Goal: Information Seeking & Learning: Compare options

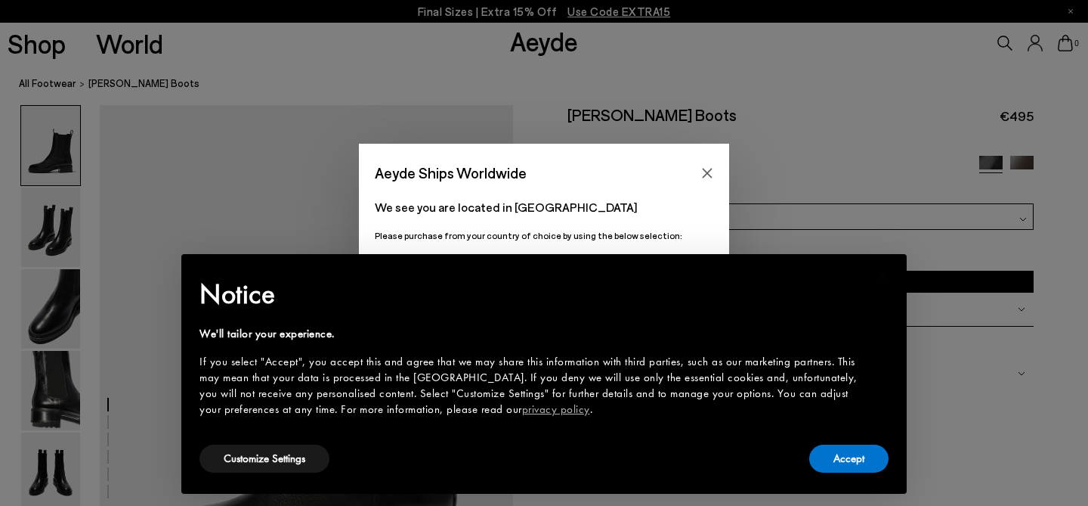
scroll to position [11, 0]
click at [867, 459] on button "Accept" at bounding box center [848, 458] width 79 height 28
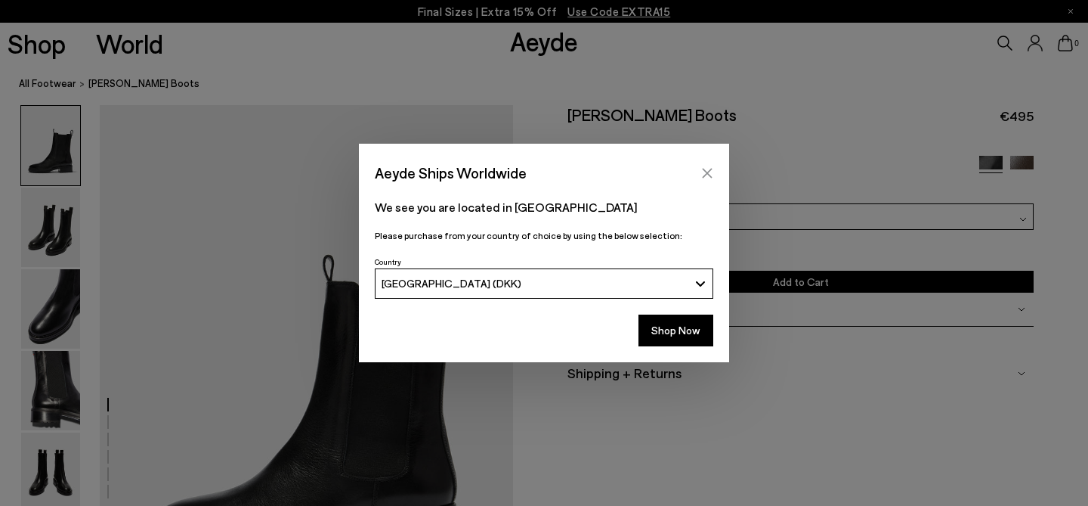
click at [715, 172] on button "Close" at bounding box center [707, 173] width 23 height 23
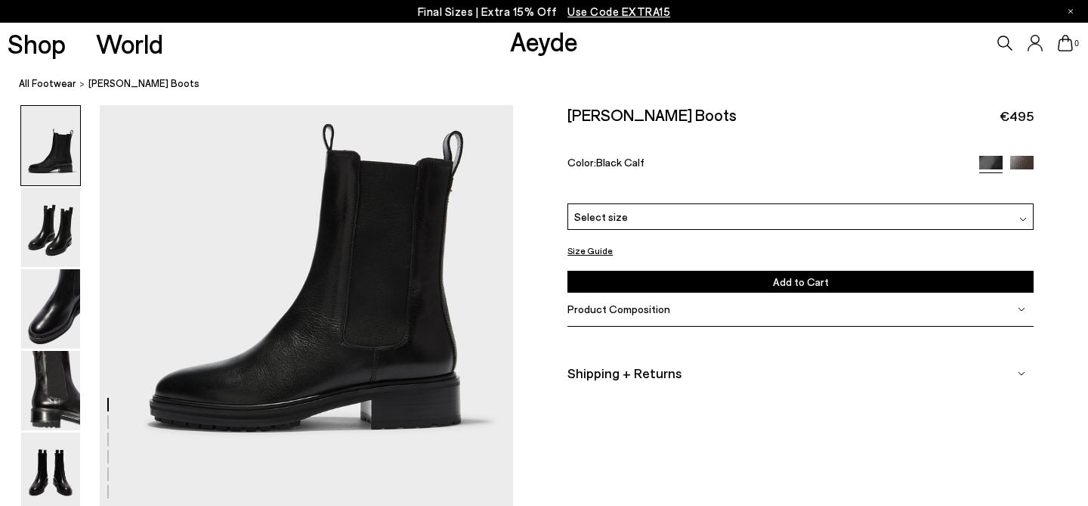
scroll to position [142, 0]
click at [57, 225] on img at bounding box center [50, 226] width 59 height 79
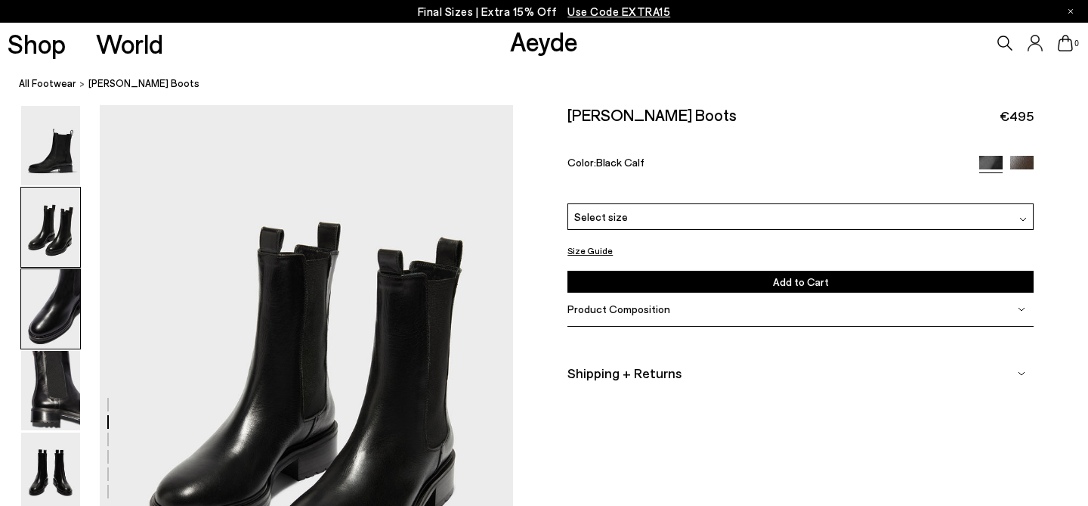
click at [60, 312] on img at bounding box center [50, 308] width 59 height 79
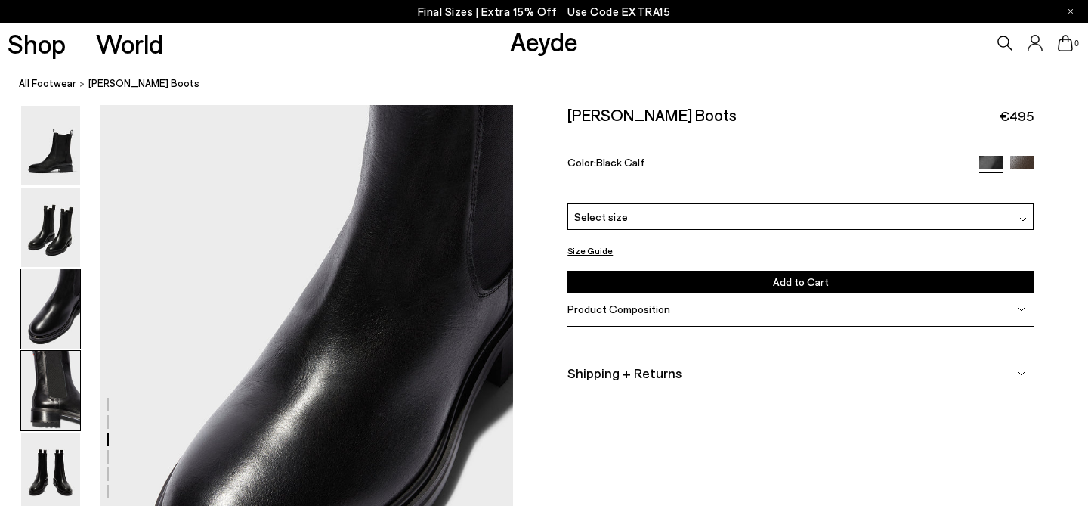
click at [56, 397] on img at bounding box center [50, 390] width 59 height 79
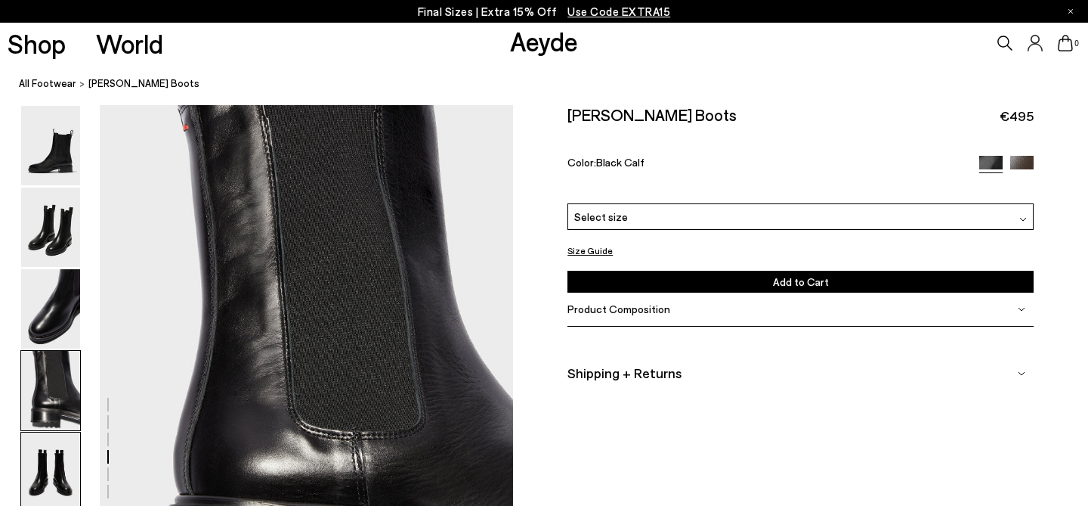
click at [48, 465] on img at bounding box center [50, 471] width 59 height 79
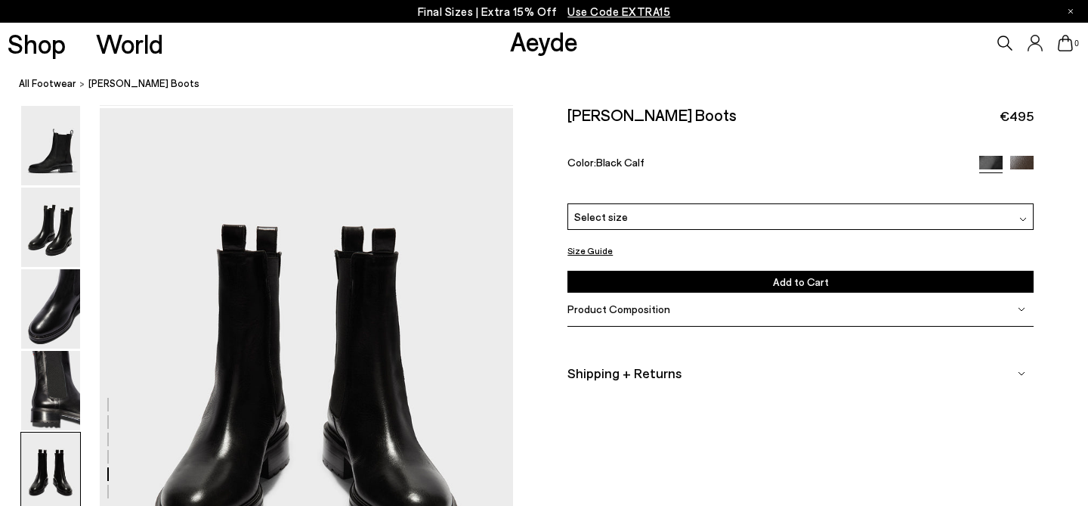
scroll to position [2216, 0]
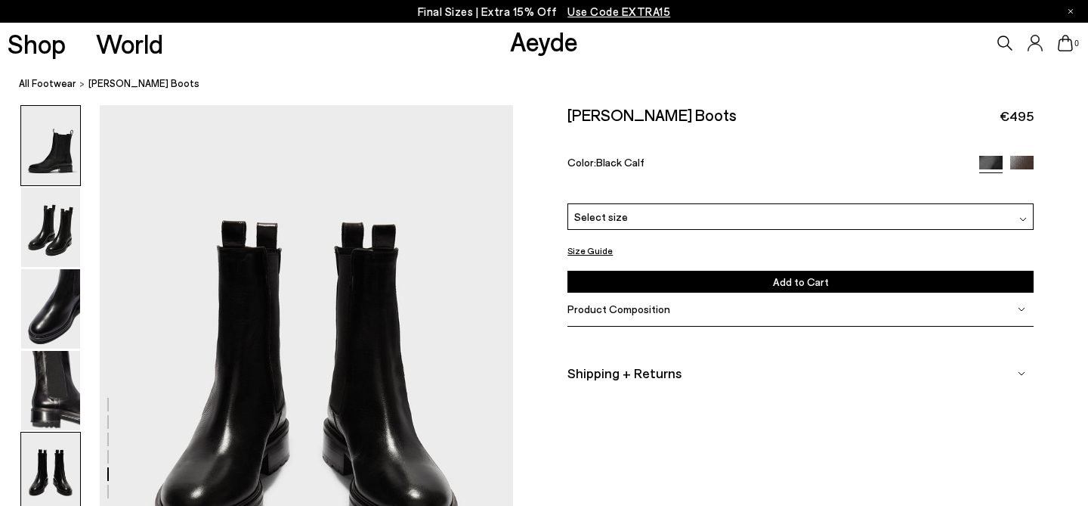
click at [58, 160] on img at bounding box center [50, 145] width 59 height 79
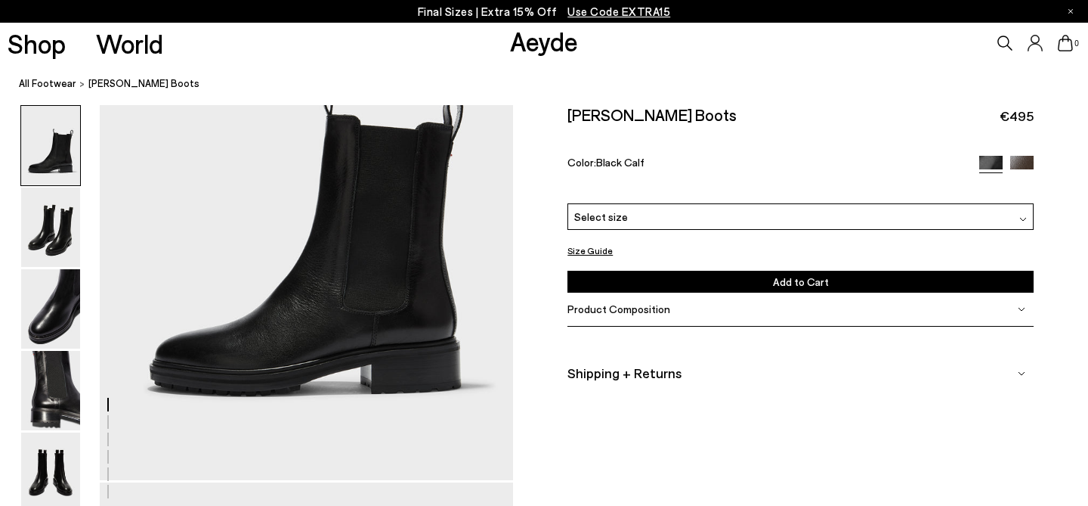
scroll to position [178, 0]
click at [1028, 156] on img at bounding box center [1022, 167] width 23 height 23
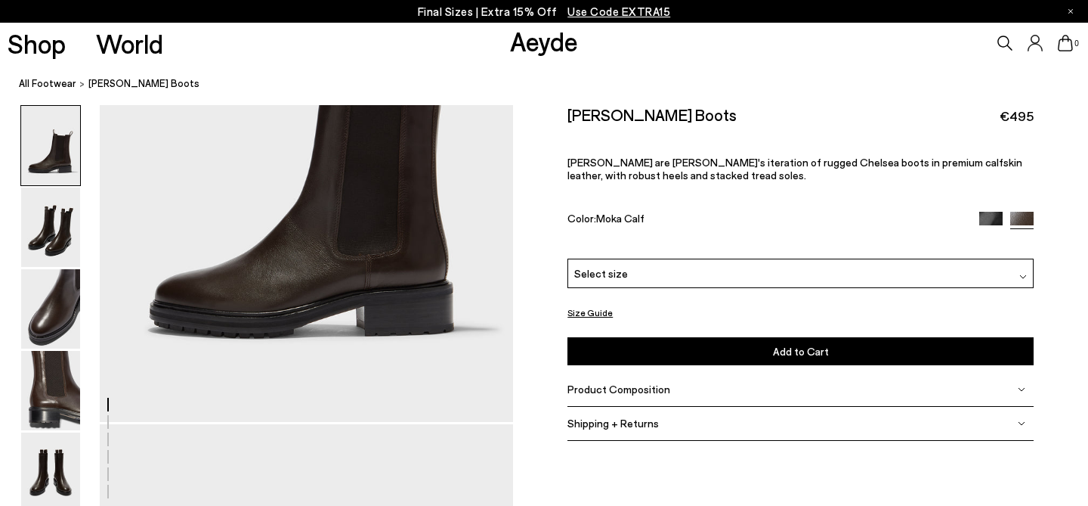
scroll to position [236, 0]
click at [988, 211] on img at bounding box center [991, 222] width 23 height 23
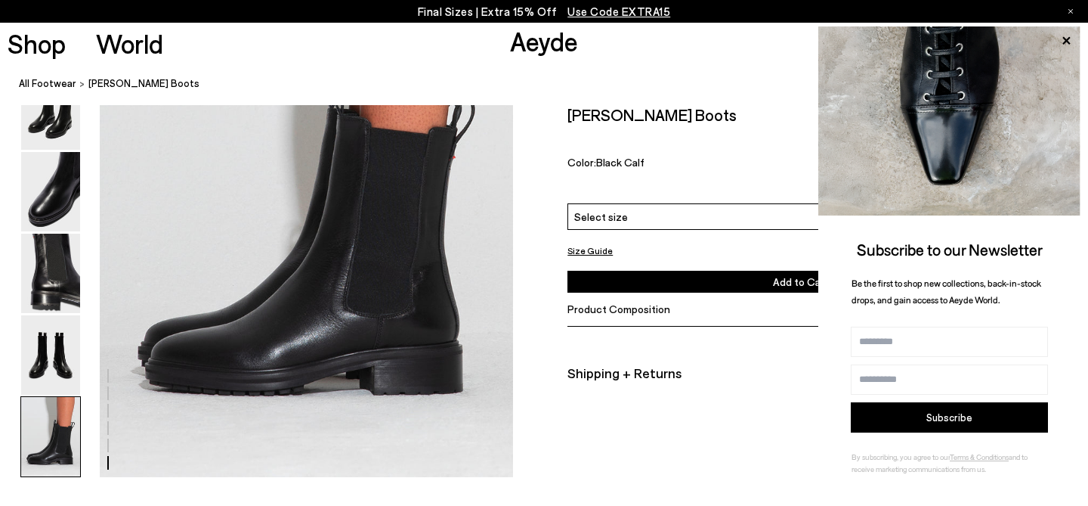
scroll to position [2932, 0]
